Goal: Find specific page/section: Find specific page/section

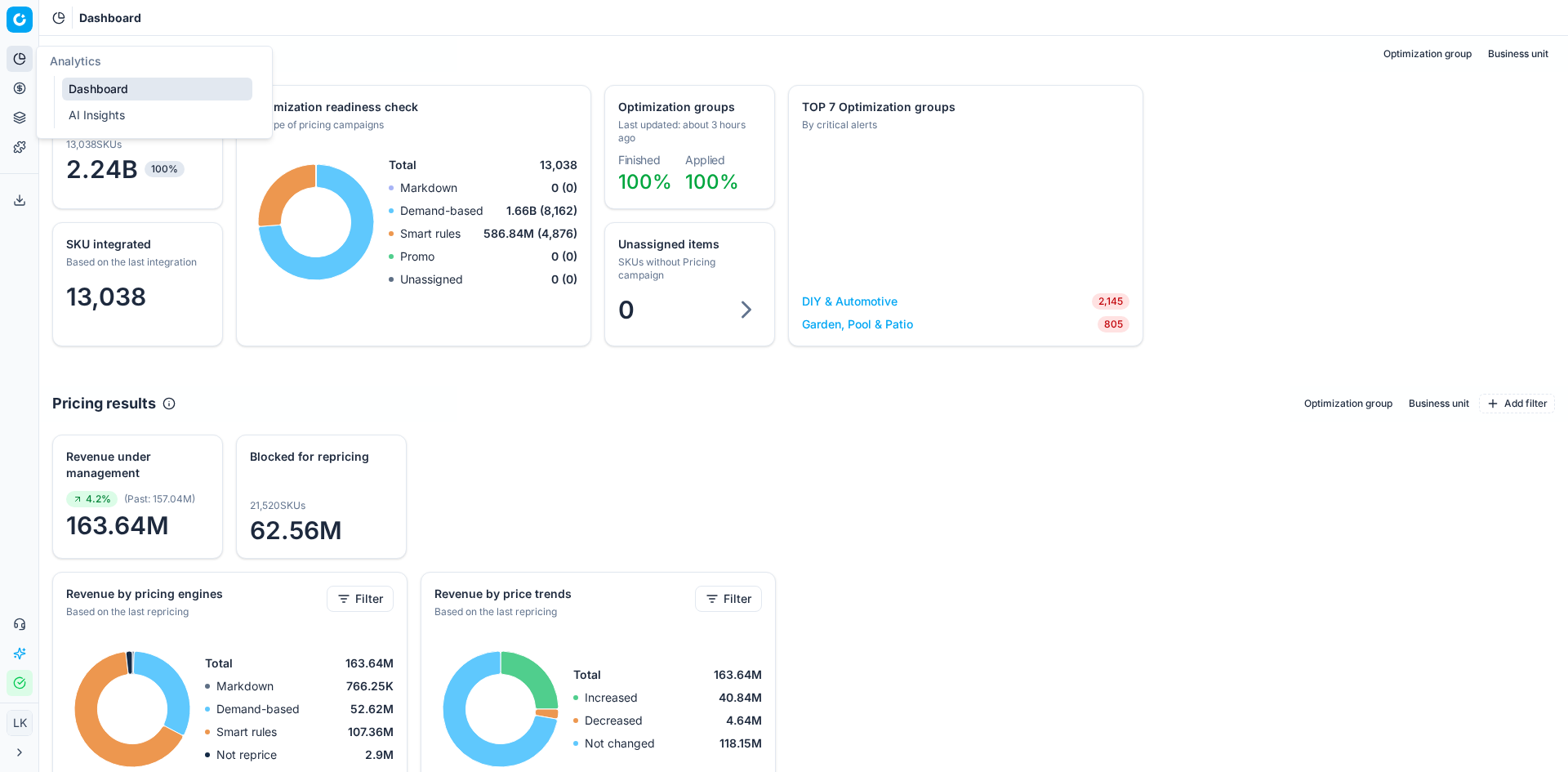
click at [18, 94] on button "Pricing" at bounding box center [19, 88] width 26 height 26
click at [9, 87] on button "Pricing" at bounding box center [19, 88] width 26 height 26
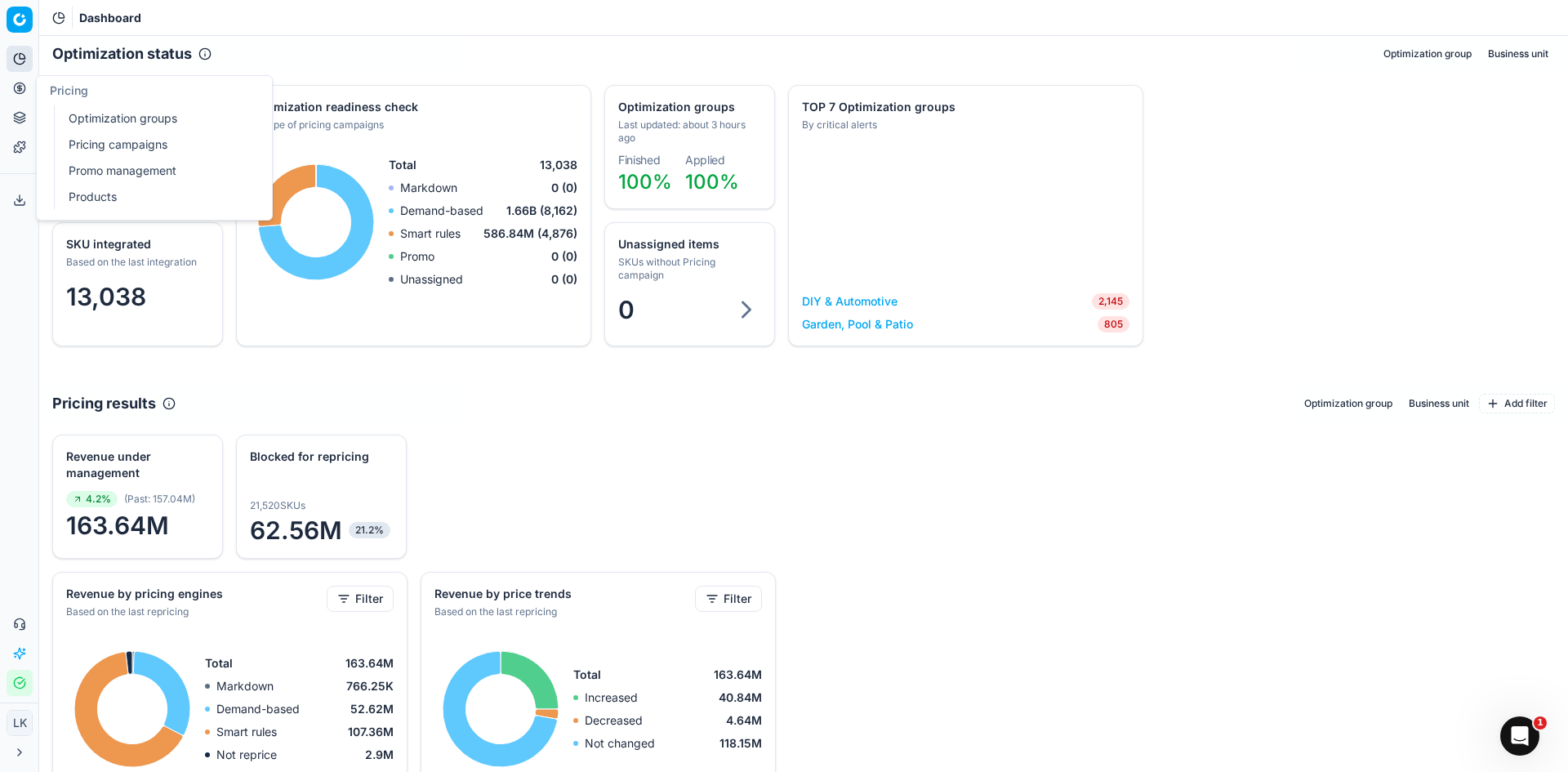
click at [121, 204] on link "Products" at bounding box center [157, 196] width 191 height 23
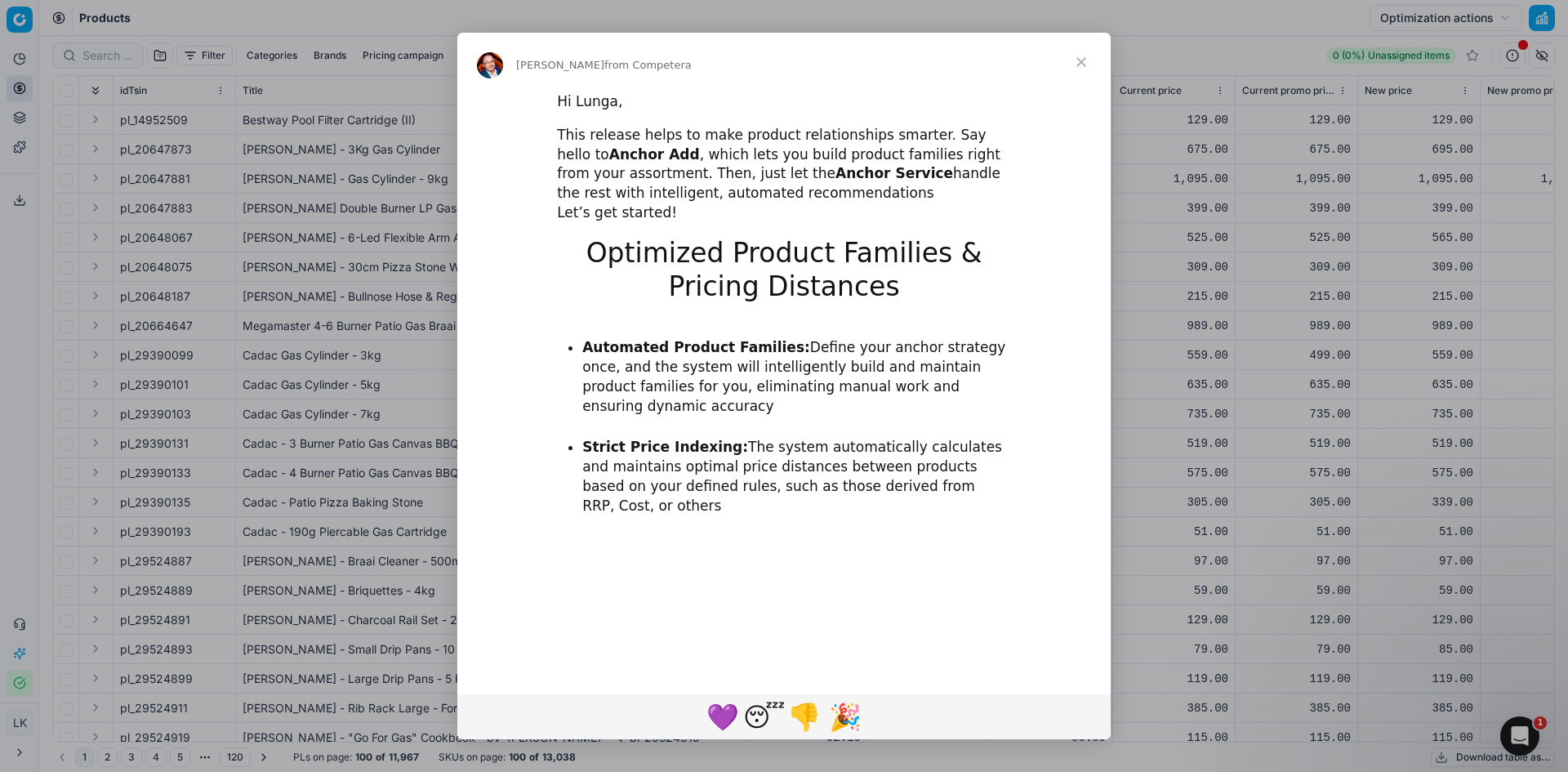
click at [1082, 62] on span "Close" at bounding box center [1081, 62] width 59 height 59
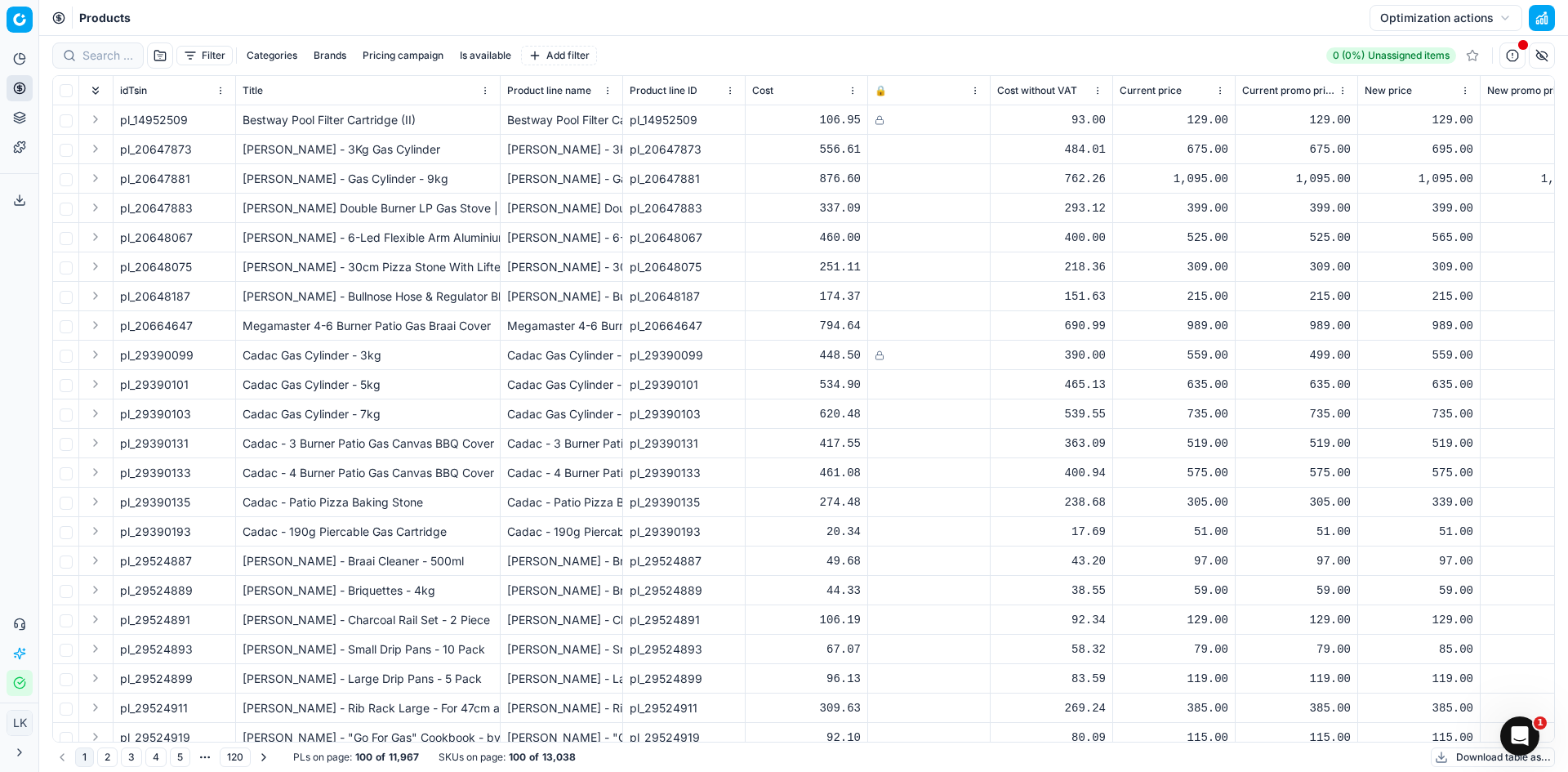
click at [681, 17] on div "Products Optimization actions" at bounding box center [803, 18] width 1528 height 36
click at [329, 56] on button "Brands" at bounding box center [330, 55] width 45 height 19
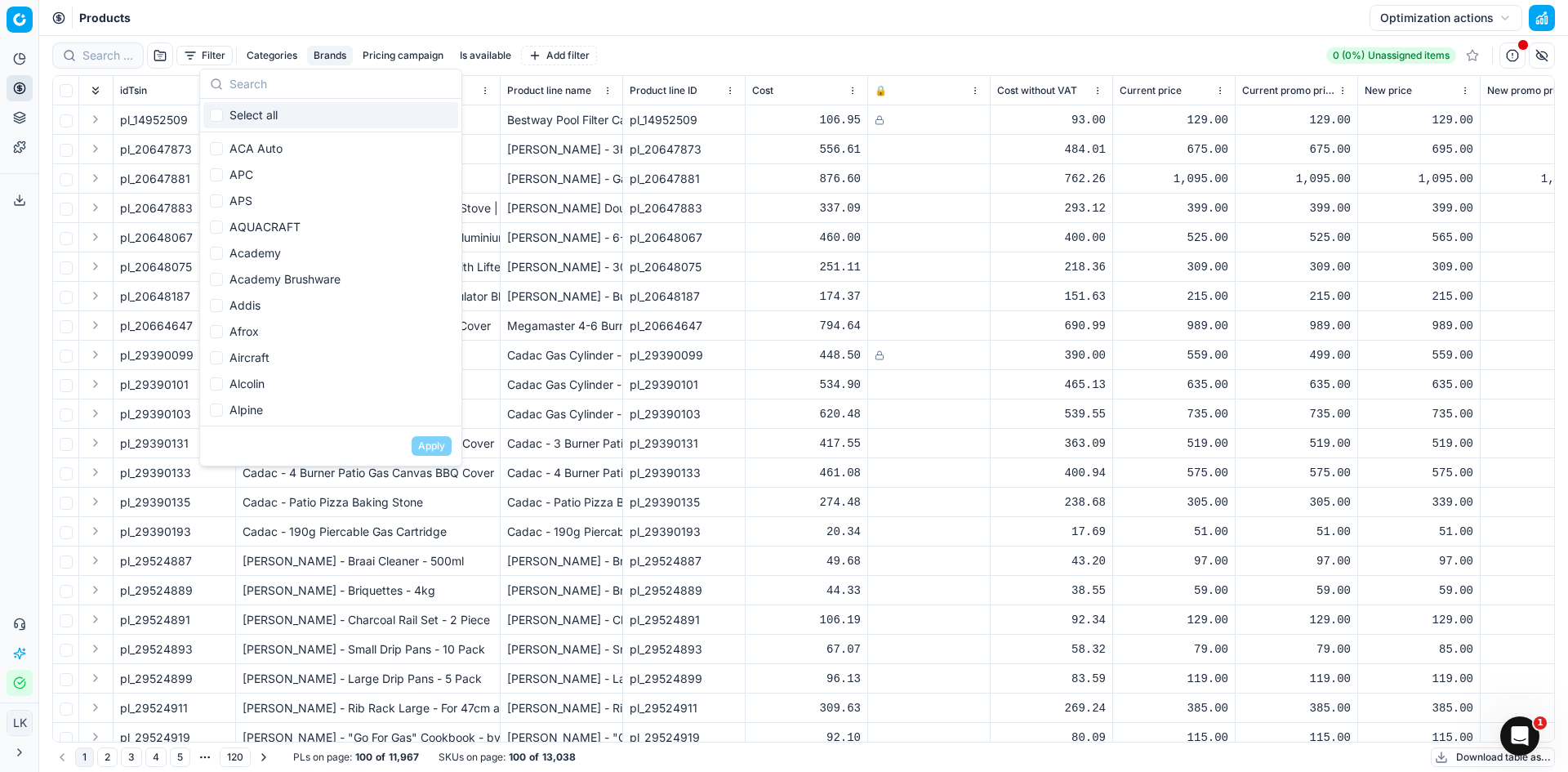
click at [303, 87] on input "text" at bounding box center [341, 83] width 222 height 32
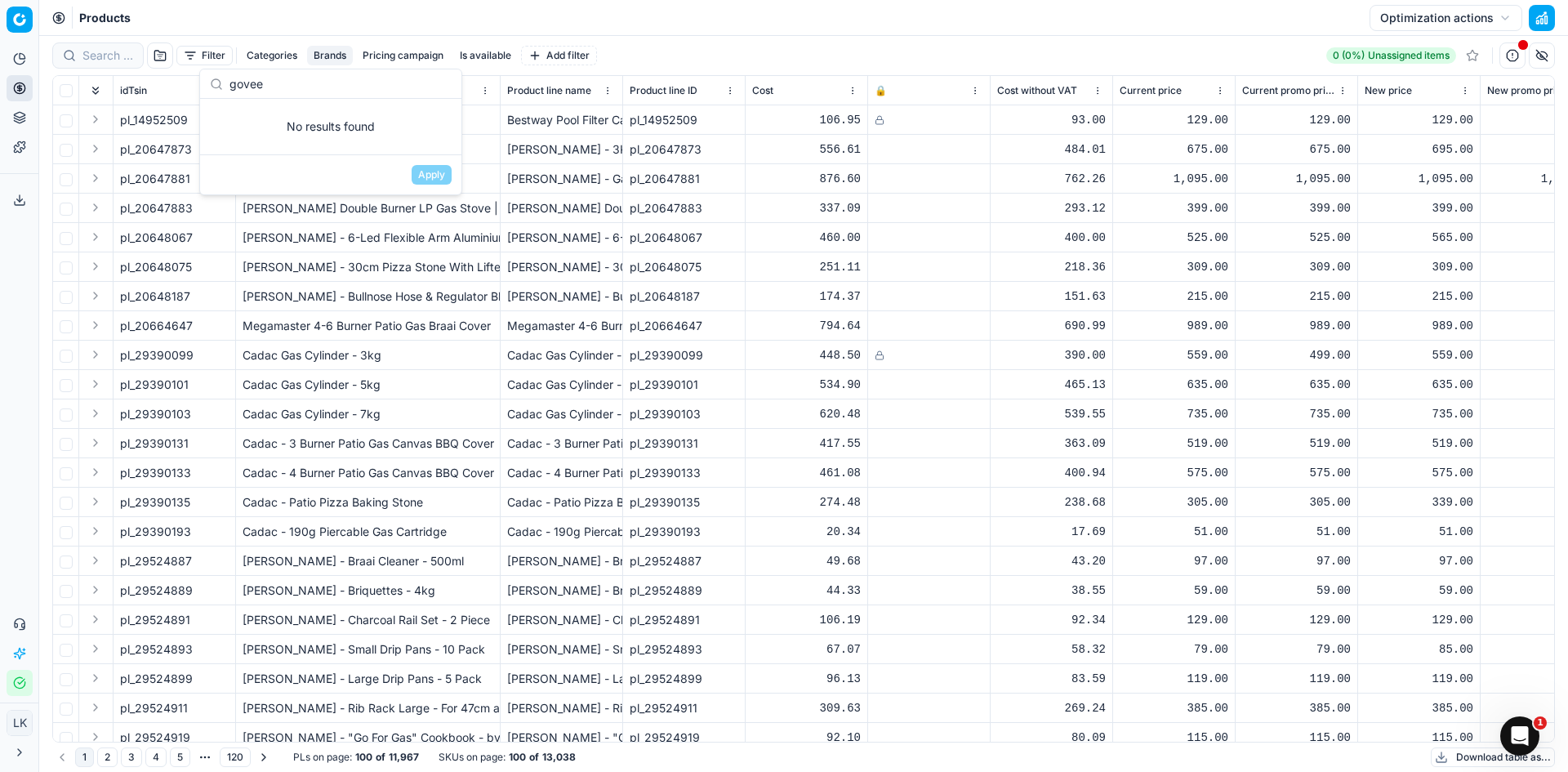
type input "govee"
